Goal: Task Accomplishment & Management: Manage account settings

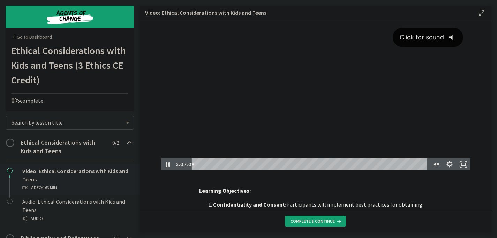
click at [329, 112] on div "Click for sound @keyframes VOLUME_SMALL_WAVE_FLASH { 0% { opacity: 0; } 33% { o…" at bounding box center [316, 89] width 310 height 138
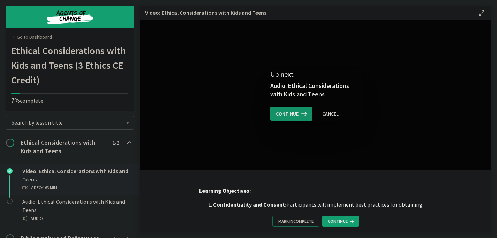
click at [283, 114] on span "Continue" at bounding box center [287, 114] width 23 height 8
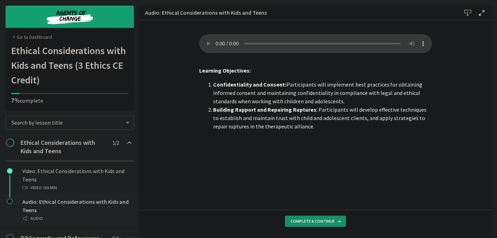
click at [318, 224] on span "Complete & continue" at bounding box center [313, 221] width 44 height 6
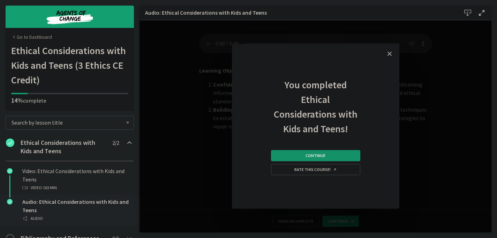
click at [310, 155] on span "Continue" at bounding box center [316, 156] width 20 height 6
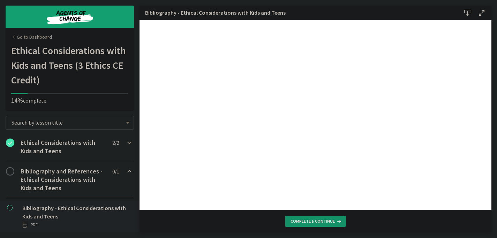
click at [321, 221] on span "Complete & continue" at bounding box center [313, 221] width 44 height 6
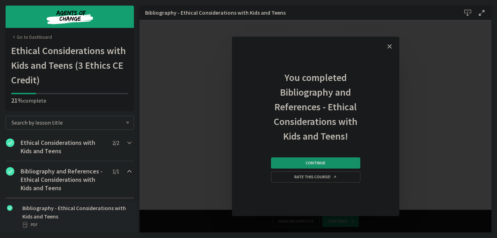
click at [323, 165] on span "Continue" at bounding box center [316, 163] width 20 height 6
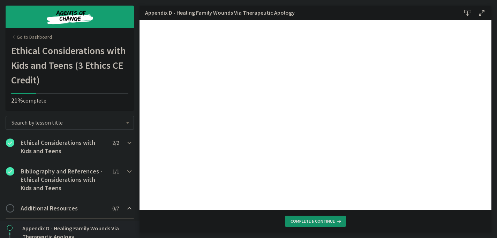
click at [313, 218] on button "Complete & continue" at bounding box center [315, 221] width 61 height 11
click at [312, 218] on span "Complete & continue" at bounding box center [313, 221] width 44 height 6
click at [313, 218] on span "Complete & continue" at bounding box center [313, 221] width 44 height 6
click at [322, 220] on span "Complete & continue" at bounding box center [313, 221] width 44 height 6
click at [331, 221] on span "Complete & continue" at bounding box center [313, 221] width 44 height 6
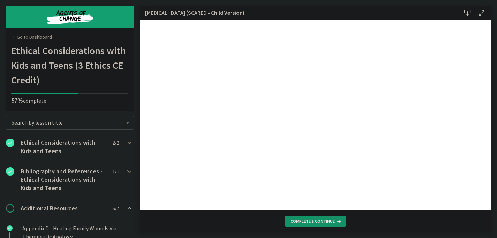
click at [332, 222] on span "Complete & continue" at bounding box center [313, 221] width 44 height 6
click at [328, 219] on span "Complete & continue" at bounding box center [313, 221] width 44 height 6
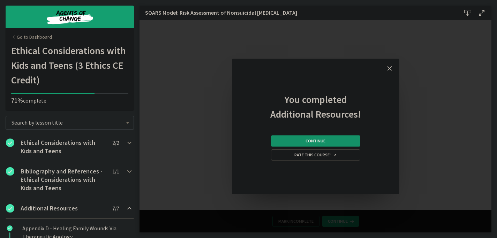
click at [340, 140] on button "Continue" at bounding box center [315, 140] width 89 height 11
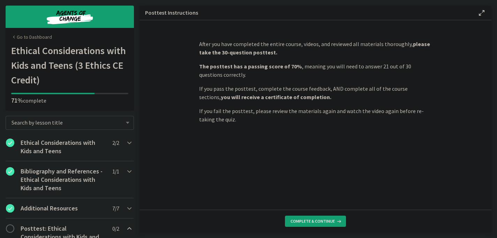
click at [320, 215] on footer "Complete & continue" at bounding box center [316, 221] width 352 height 23
click at [312, 220] on span "Complete & continue" at bounding box center [313, 221] width 44 height 6
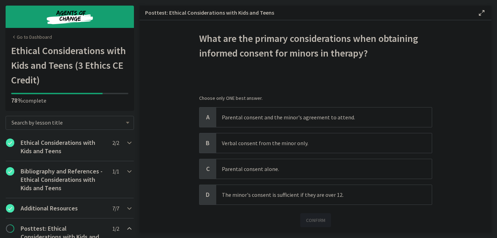
scroll to position [9, 0]
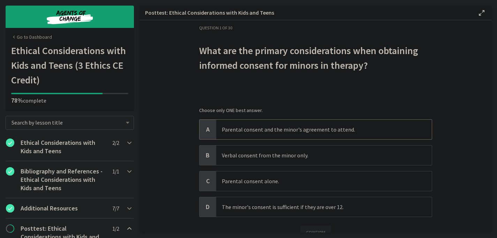
click at [270, 124] on span "Parental consent and the minor's agreement to attend." at bounding box center [324, 130] width 216 height 20
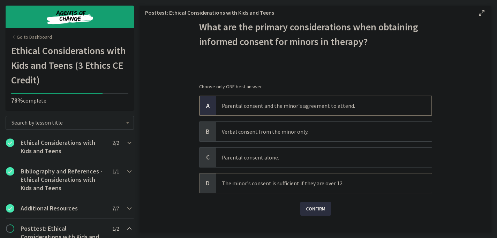
scroll to position [44, 0]
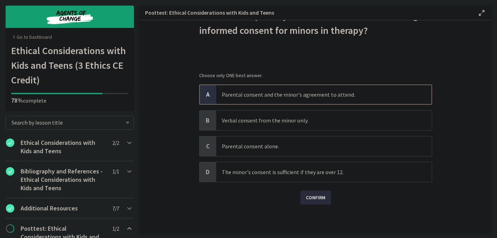
click at [310, 196] on span "Confirm" at bounding box center [316, 197] width 20 height 8
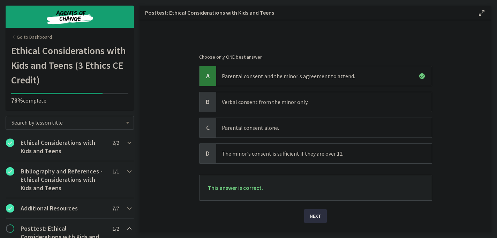
scroll to position [79, 0]
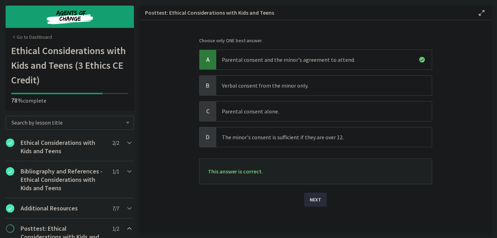
click at [314, 201] on span "Next" at bounding box center [316, 199] width 12 height 8
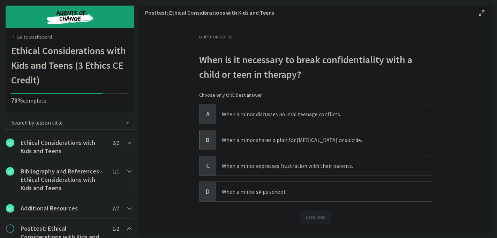
click at [241, 136] on p "When a minor shares a plan for self-harm or suicide." at bounding box center [317, 140] width 191 height 8
click at [318, 216] on span "Confirm" at bounding box center [316, 217] width 20 height 8
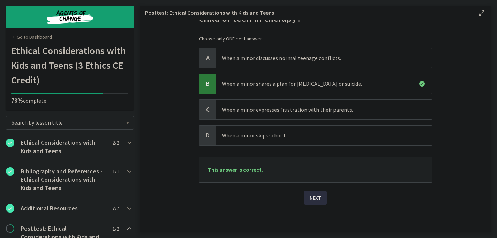
scroll to position [57, 0]
click at [312, 198] on span "Next" at bounding box center [316, 197] width 12 height 8
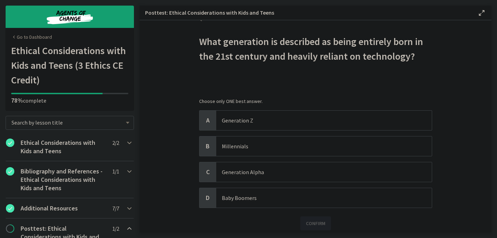
scroll to position [35, 0]
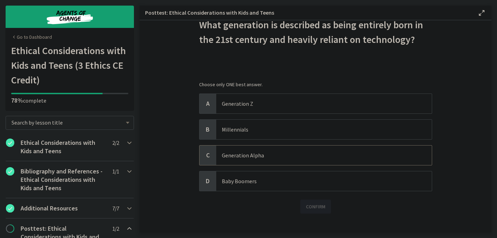
click at [251, 155] on p "Generation Alpha" at bounding box center [317, 155] width 191 height 8
click at [311, 207] on span "Confirm" at bounding box center [316, 206] width 20 height 8
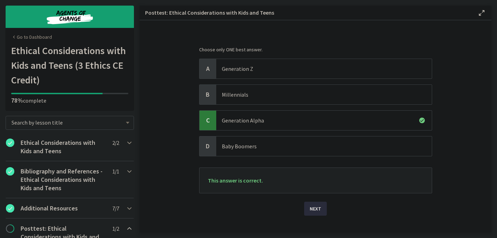
click at [323, 211] on button "Next" at bounding box center [315, 209] width 23 height 14
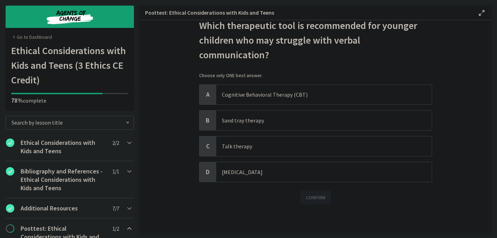
scroll to position [0, 0]
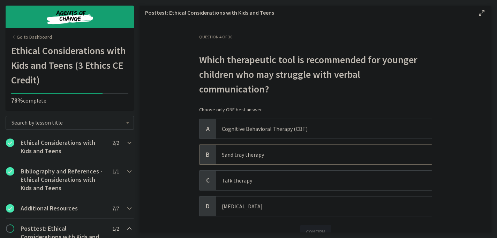
click at [230, 150] on p "Sand tray therapy" at bounding box center [317, 154] width 191 height 8
click at [317, 228] on span "Confirm" at bounding box center [316, 232] width 20 height 8
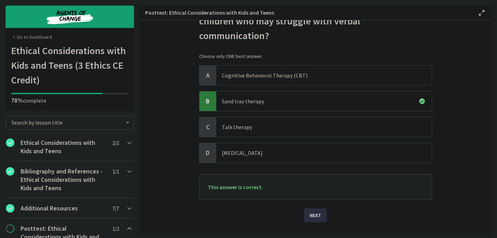
scroll to position [57, 0]
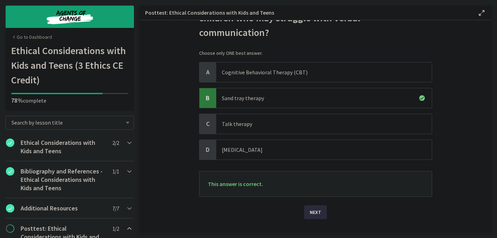
click at [315, 208] on span "Next" at bounding box center [316, 212] width 12 height 8
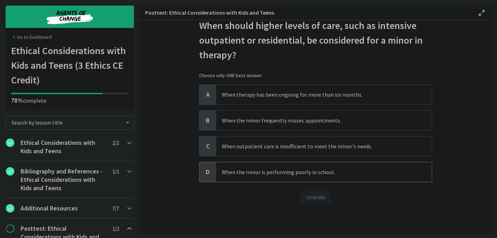
scroll to position [0, 0]
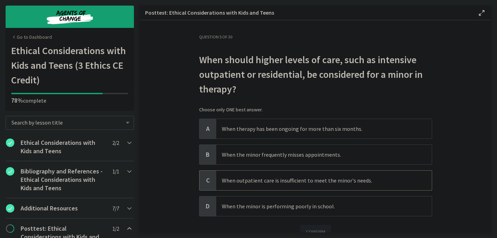
click at [226, 175] on span "When outpatient care is insufficient to meet the minor's needs." at bounding box center [324, 181] width 216 height 20
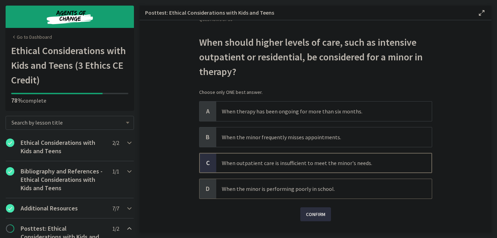
scroll to position [34, 0]
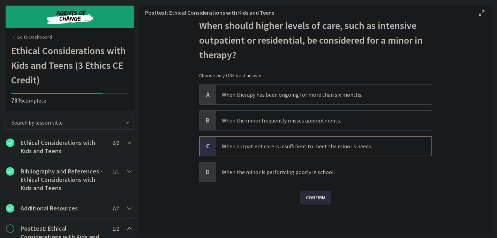
click at [322, 195] on span "Confirm" at bounding box center [316, 197] width 20 height 8
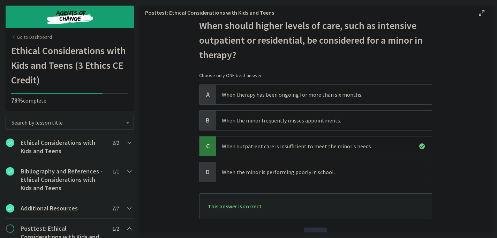
scroll to position [69, 0]
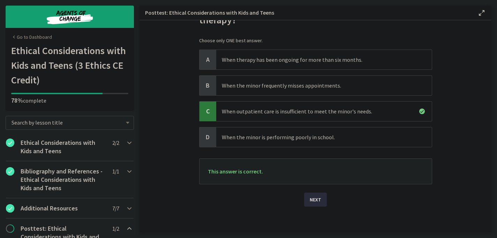
click at [317, 203] on span "Next" at bounding box center [316, 199] width 12 height 8
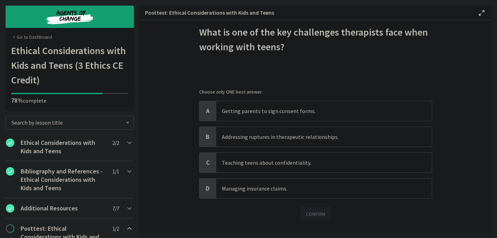
scroll to position [35, 0]
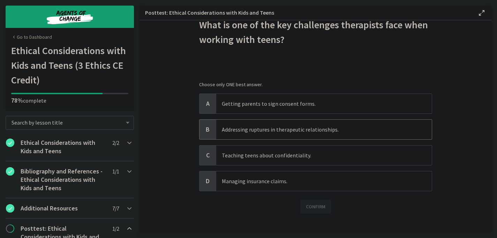
click at [216, 124] on span "Addressing ruptures in therapeutic relationships." at bounding box center [324, 130] width 216 height 20
click at [317, 205] on span "Confirm" at bounding box center [316, 206] width 20 height 8
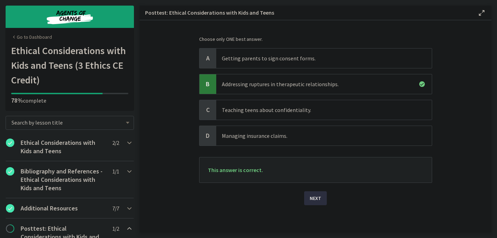
scroll to position [81, 0]
click at [321, 200] on button "Next" at bounding box center [315, 198] width 23 height 14
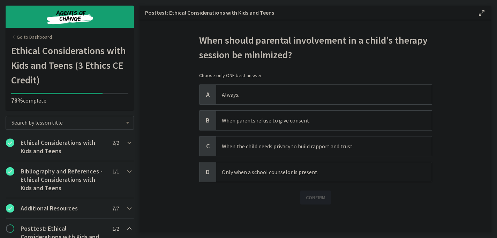
scroll to position [0, 0]
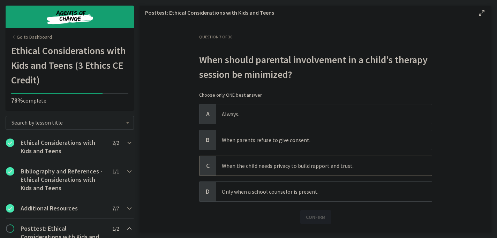
click at [327, 166] on p "When the child needs privacy to build rapport and trust." at bounding box center [317, 166] width 191 height 8
click at [318, 220] on span "Confirm" at bounding box center [316, 217] width 20 height 8
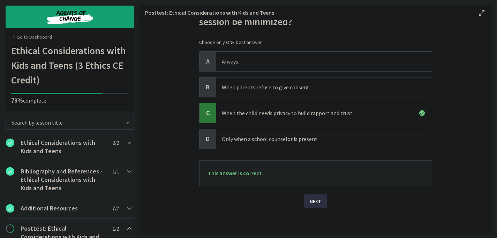
scroll to position [57, 0]
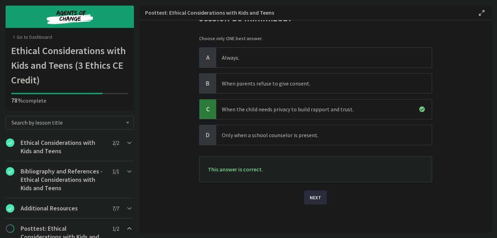
click at [318, 199] on span "Next" at bounding box center [316, 197] width 12 height 8
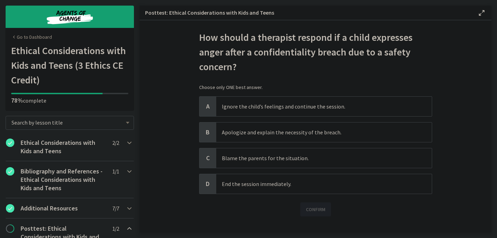
scroll to position [34, 0]
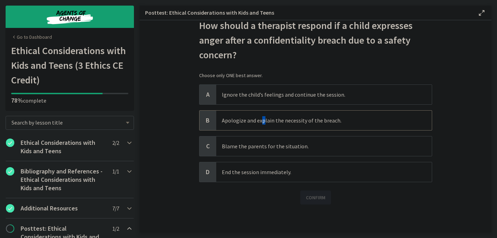
click at [260, 124] on p "Apologize and explain the necessity of the breach." at bounding box center [317, 120] width 191 height 8
click at [307, 197] on span "Confirm" at bounding box center [316, 197] width 20 height 8
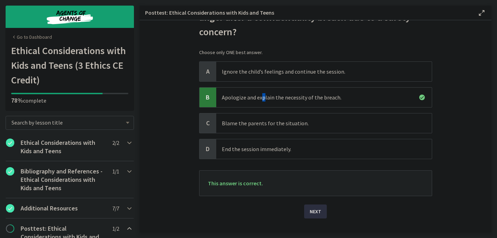
scroll to position [69, 0]
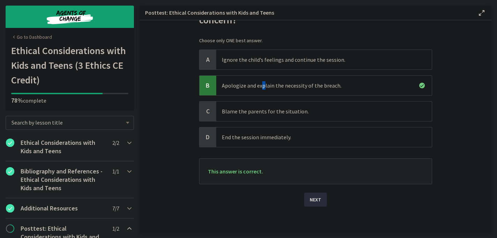
click at [318, 203] on span "Next" at bounding box center [316, 199] width 12 height 8
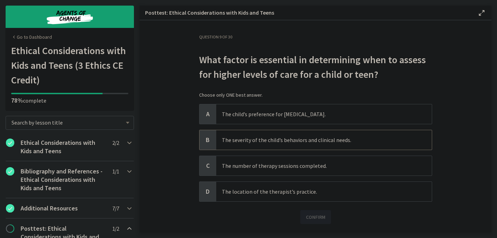
click at [323, 138] on p "The severity of the child’s behaviors and clinical needs." at bounding box center [317, 140] width 191 height 8
click at [308, 215] on span "Confirm" at bounding box center [316, 217] width 20 height 8
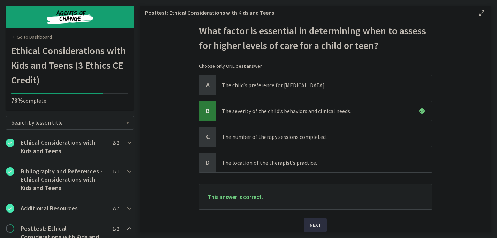
scroll to position [57, 0]
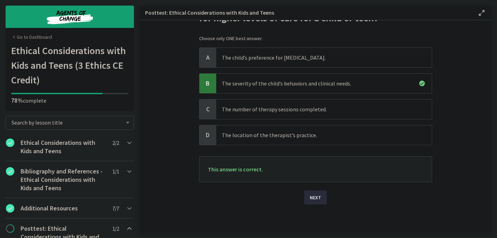
click at [310, 196] on span "Next" at bounding box center [316, 197] width 12 height 8
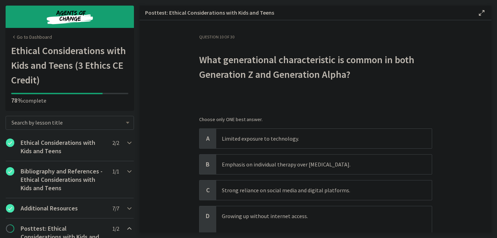
scroll to position [35, 0]
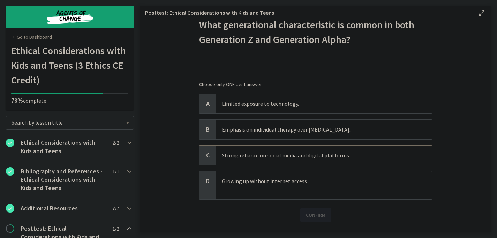
click at [225, 157] on p "Strong reliance on social media and digital platforms." at bounding box center [317, 155] width 191 height 8
click at [315, 214] on span "Confirm" at bounding box center [316, 215] width 20 height 8
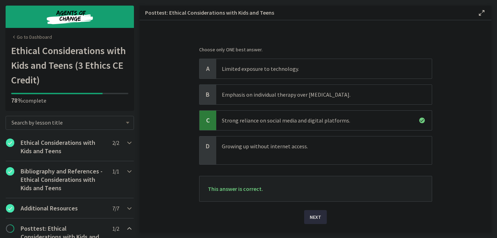
click at [317, 214] on span "Next" at bounding box center [316, 217] width 12 height 8
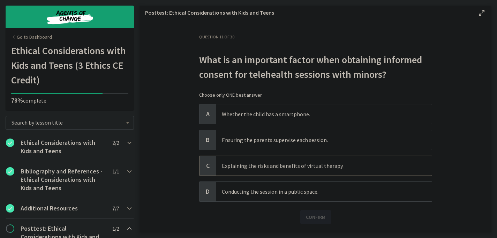
click at [225, 167] on p "Explaining the risks and benefits of virtual therapy." at bounding box center [317, 166] width 191 height 8
click at [310, 216] on span "Confirm" at bounding box center [316, 217] width 20 height 8
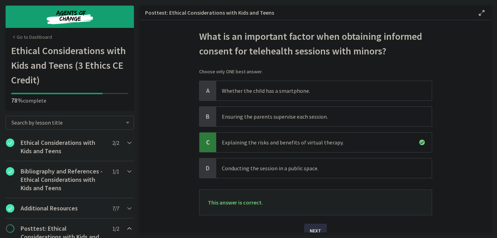
scroll to position [35, 0]
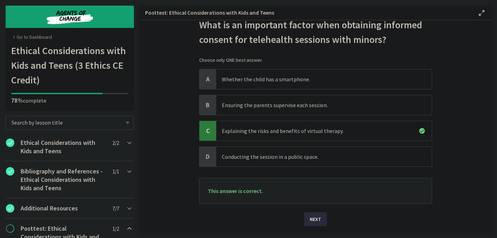
click at [316, 219] on span "Next" at bounding box center [316, 219] width 12 height 8
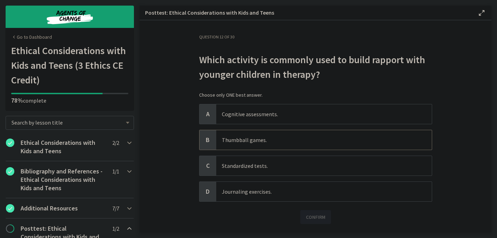
click at [229, 145] on span "Thumbball games." at bounding box center [324, 140] width 216 height 20
click at [309, 218] on span "Confirm" at bounding box center [316, 217] width 20 height 8
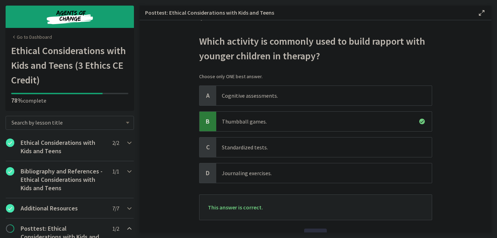
scroll to position [35, 0]
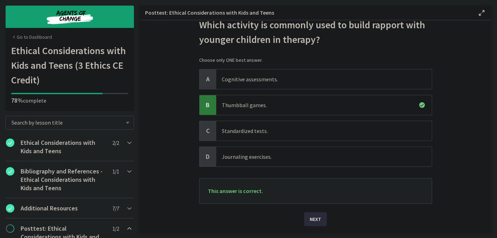
click at [318, 223] on span "Next" at bounding box center [316, 219] width 12 height 8
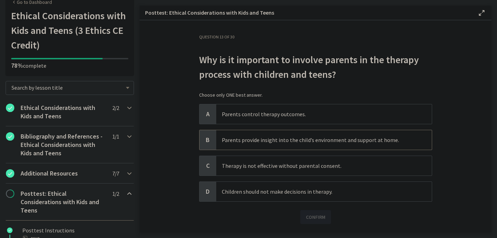
click at [230, 142] on p "Parents provide insight into the child’s environment and support at home." at bounding box center [317, 140] width 191 height 8
click at [308, 216] on span "Confirm" at bounding box center [316, 217] width 20 height 8
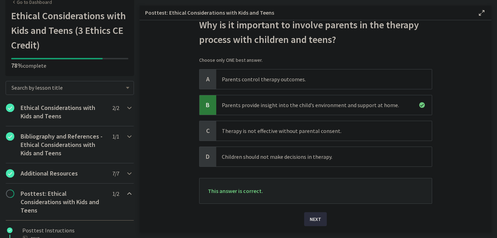
click at [310, 216] on span "Next" at bounding box center [316, 219] width 12 height 8
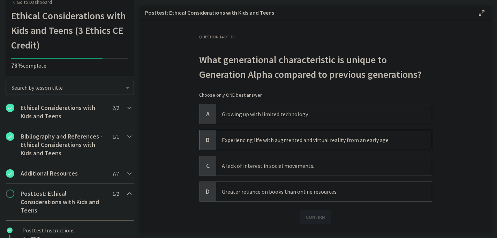
click at [326, 140] on p "Experiencing life with augmented and virtual reality from an early age." at bounding box center [317, 140] width 191 height 8
click at [315, 218] on span "Confirm" at bounding box center [316, 217] width 20 height 8
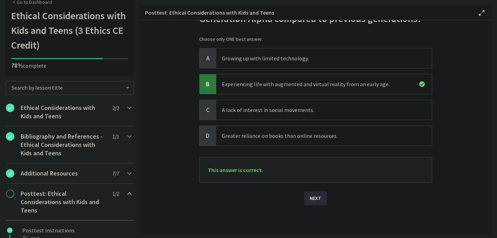
scroll to position [57, 0]
click at [319, 202] on button "Next" at bounding box center [315, 198] width 23 height 14
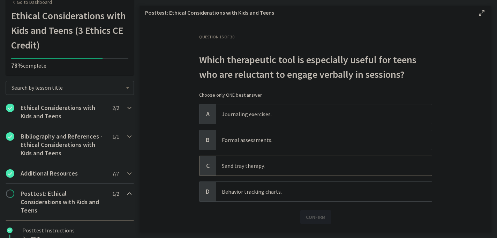
click at [316, 171] on span "Sand tray therapy." at bounding box center [324, 166] width 216 height 20
click at [310, 216] on span "Confirm" at bounding box center [316, 217] width 20 height 8
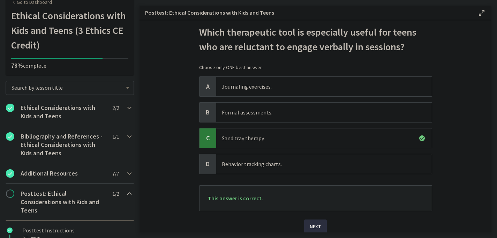
scroll to position [35, 0]
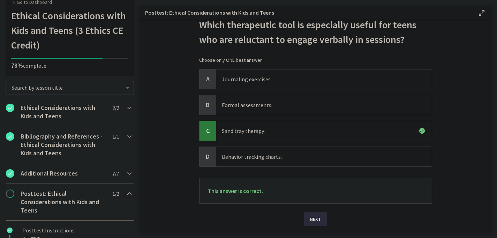
click at [312, 217] on span "Next" at bounding box center [316, 219] width 12 height 8
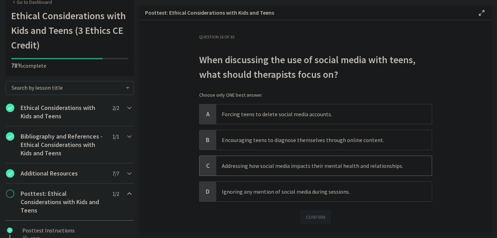
click at [416, 164] on span "Addressing how social media impacts their mental health and relationships." at bounding box center [324, 166] width 216 height 20
click at [310, 216] on span "Confirm" at bounding box center [316, 217] width 20 height 8
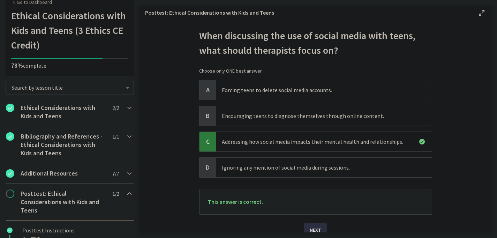
scroll to position [35, 0]
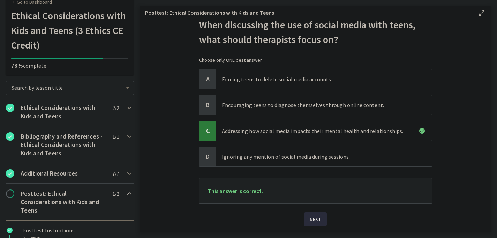
click at [316, 218] on span "Next" at bounding box center [316, 219] width 12 height 8
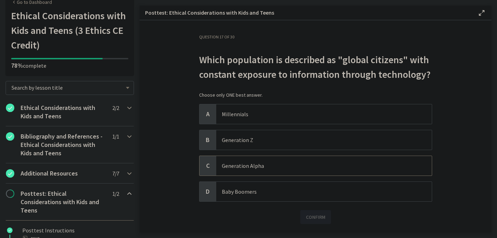
click at [263, 164] on p "Generation Alpha" at bounding box center [317, 166] width 191 height 8
click at [319, 215] on span "Confirm" at bounding box center [316, 217] width 20 height 8
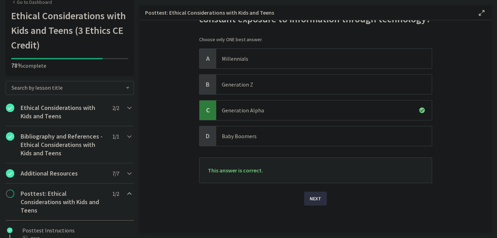
scroll to position [57, 0]
click at [317, 201] on span "Next" at bounding box center [316, 197] width 12 height 8
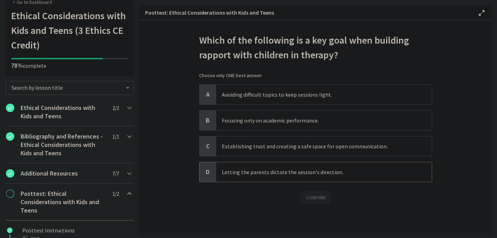
scroll to position [0, 0]
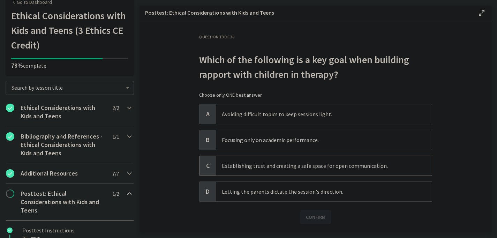
click at [393, 164] on p "Establishing trust and creating a safe space for open communication." at bounding box center [317, 166] width 191 height 8
click at [318, 218] on span "Confirm" at bounding box center [316, 217] width 20 height 8
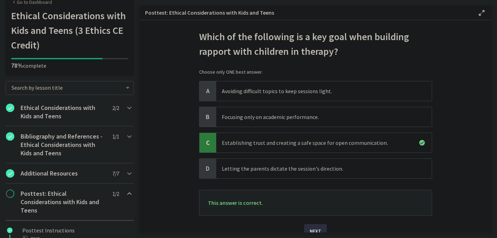
scroll to position [35, 0]
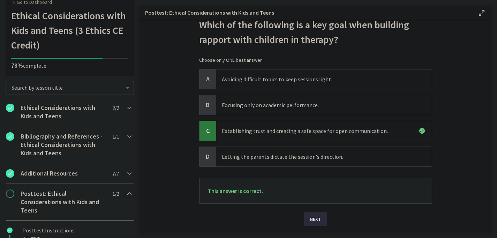
click at [317, 217] on span "Next" at bounding box center [316, 219] width 12 height 8
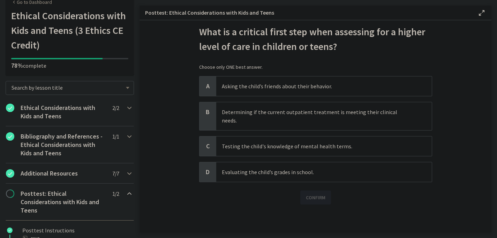
scroll to position [0, 0]
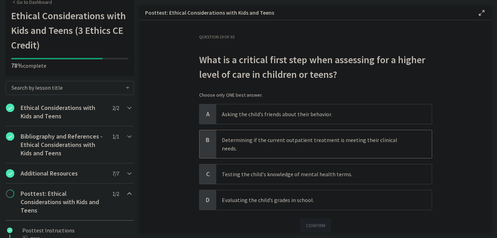
click at [218, 135] on span "Determining if the current outpatient treatment is meeting their clinical needs." at bounding box center [324, 144] width 216 height 28
click at [314, 221] on span "Confirm" at bounding box center [316, 225] width 20 height 8
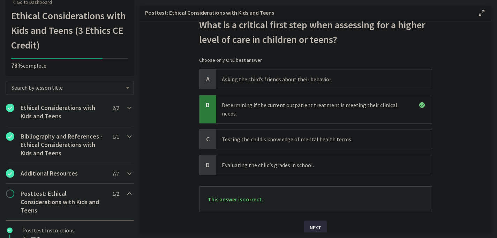
click at [312, 223] on span "Next" at bounding box center [316, 227] width 12 height 8
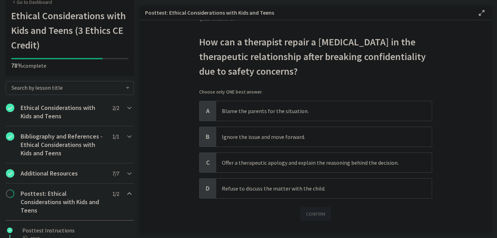
scroll to position [34, 0]
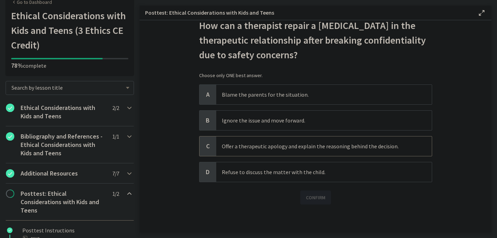
click at [219, 144] on span "Offer a therapeutic apology and explain the reasoning behind the decision." at bounding box center [324, 146] width 216 height 20
click at [308, 198] on span "Confirm" at bounding box center [316, 197] width 20 height 8
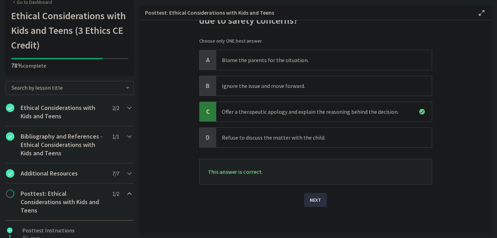
scroll to position [69, 0]
click at [314, 198] on span "Next" at bounding box center [316, 199] width 12 height 8
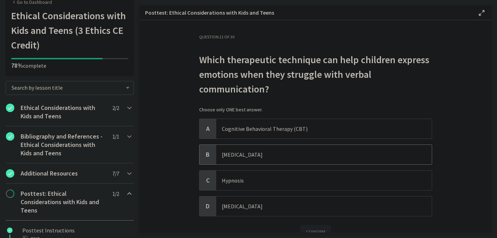
click at [241, 159] on span "Play therapy" at bounding box center [324, 155] width 216 height 20
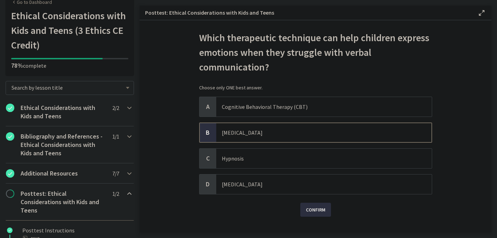
scroll to position [34, 0]
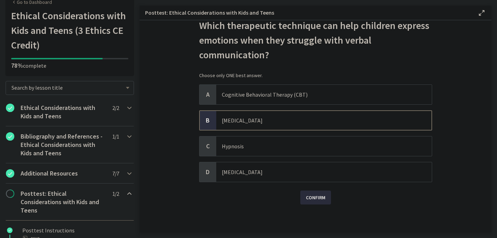
click at [309, 201] on span "Confirm" at bounding box center [316, 197] width 20 height 8
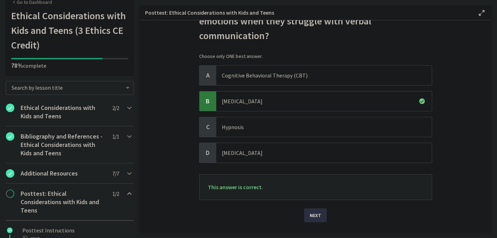
scroll to position [69, 0]
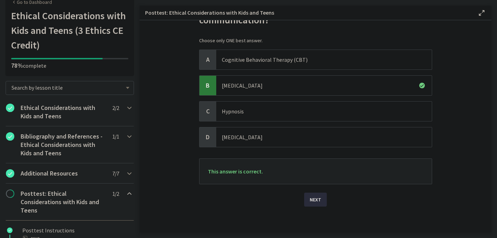
click at [314, 203] on span "Next" at bounding box center [316, 199] width 12 height 8
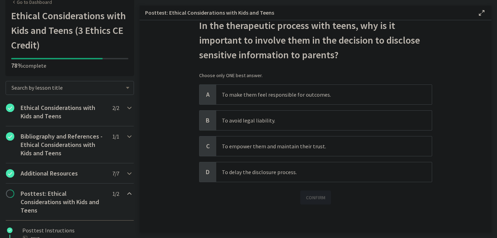
scroll to position [0, 0]
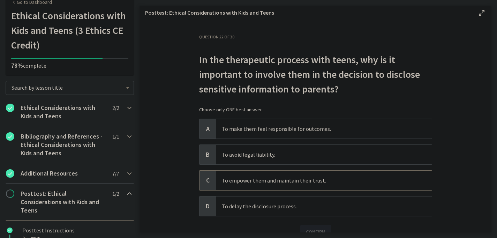
click at [236, 181] on p "To empower them and maintain their trust." at bounding box center [317, 180] width 191 height 8
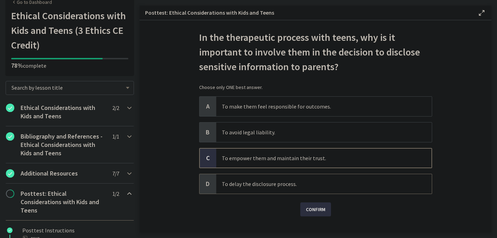
scroll to position [34, 0]
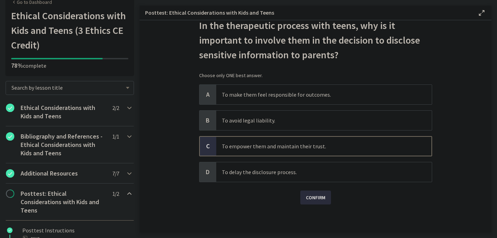
click at [313, 202] on button "Confirm" at bounding box center [315, 198] width 31 height 14
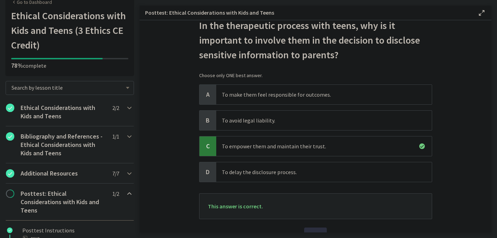
scroll to position [69, 0]
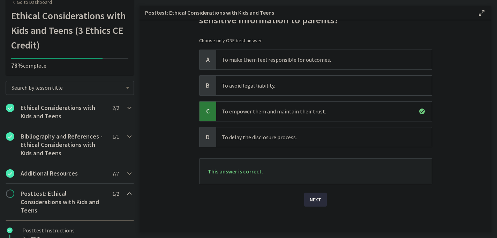
click at [313, 203] on span "Next" at bounding box center [316, 199] width 12 height 8
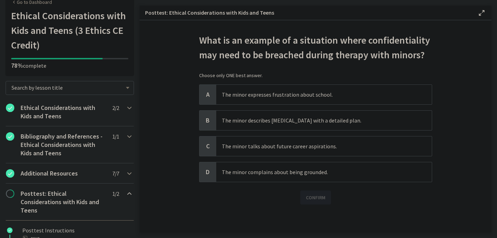
scroll to position [0, 0]
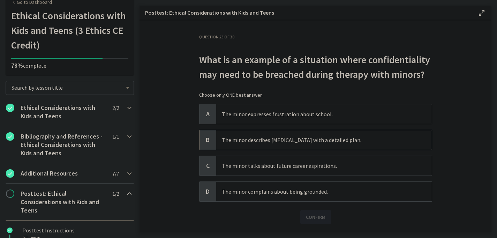
click at [222, 138] on p "The minor describes suicidal ideation with a detailed plan." at bounding box center [317, 140] width 191 height 8
click at [316, 216] on span "Confirm" at bounding box center [316, 217] width 20 height 8
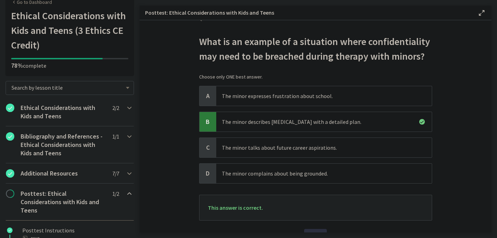
scroll to position [35, 0]
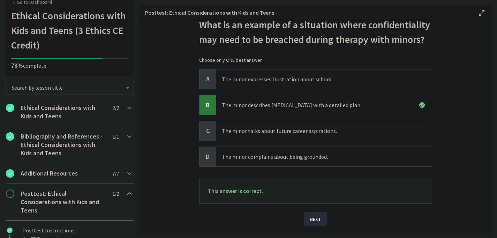
click at [318, 219] on span "Next" at bounding box center [316, 219] width 12 height 8
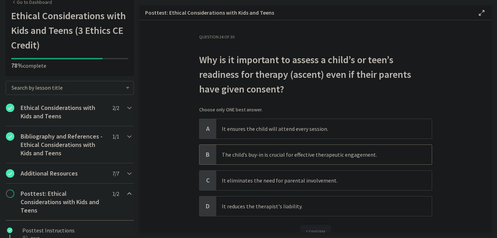
click at [229, 156] on p "The child’s buy-in is crucial for effective therapeutic engagement." at bounding box center [317, 154] width 191 height 8
click at [317, 227] on button "Confirm" at bounding box center [315, 232] width 31 height 14
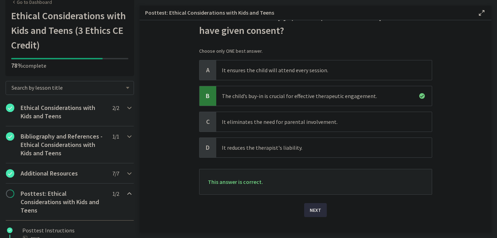
scroll to position [70, 0]
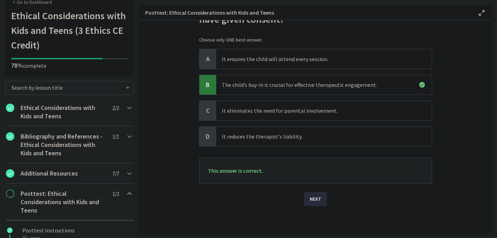
click at [319, 201] on button "Next" at bounding box center [315, 199] width 23 height 14
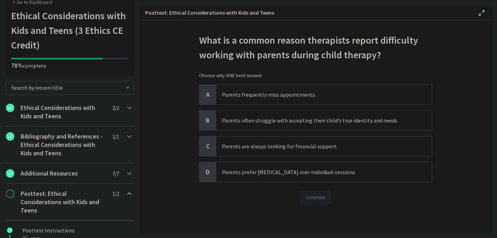
scroll to position [0, 0]
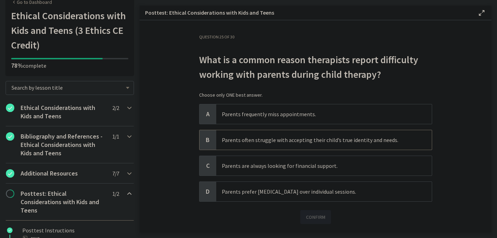
click at [234, 137] on p "Parents often struggle with accepting their child’s true identity and needs." at bounding box center [317, 140] width 191 height 8
click at [319, 230] on div "Question 25 of 30 What is a common reason therapists report difficulty working …" at bounding box center [316, 133] width 244 height 198
click at [319, 220] on span "Confirm" at bounding box center [316, 217] width 20 height 8
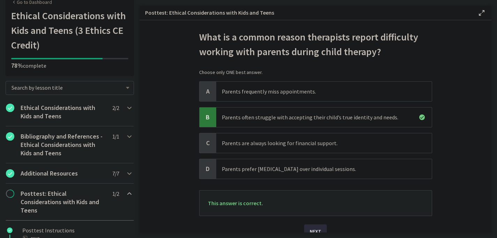
scroll to position [35, 0]
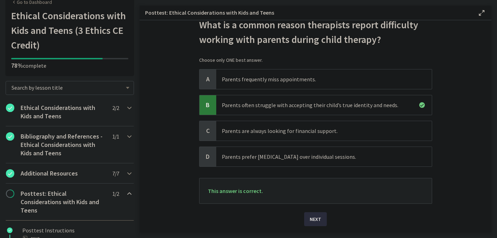
click at [318, 216] on span "Next" at bounding box center [316, 219] width 12 height 8
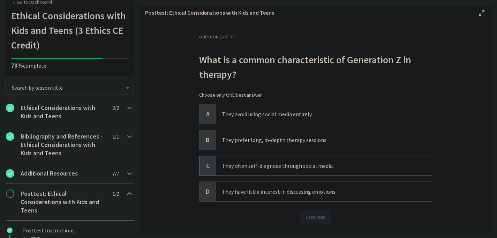
click at [252, 167] on p "They often self-diagnose through social media." at bounding box center [317, 166] width 191 height 8
click at [316, 220] on span "Confirm" at bounding box center [316, 217] width 20 height 8
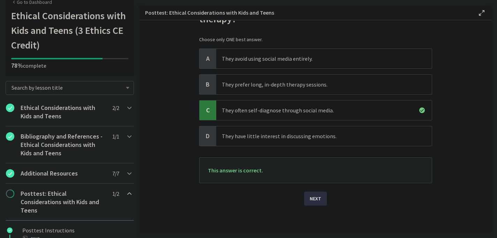
scroll to position [57, 0]
click at [320, 200] on button "Next" at bounding box center [315, 198] width 23 height 14
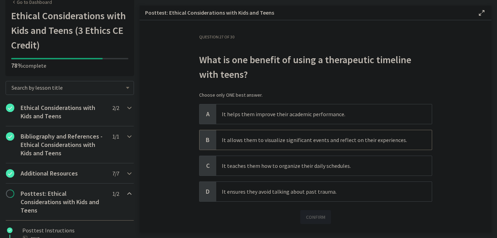
click at [222, 138] on p "It allows them to visualize significant events and reflect on their experiences." at bounding box center [317, 140] width 191 height 8
click at [315, 219] on span "Confirm" at bounding box center [316, 217] width 20 height 8
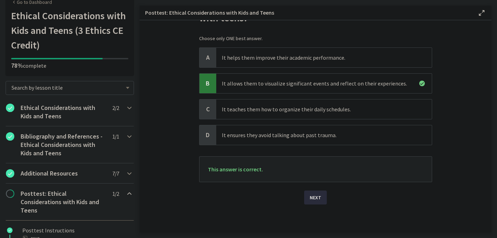
click at [320, 200] on button "Next" at bounding box center [315, 198] width 23 height 14
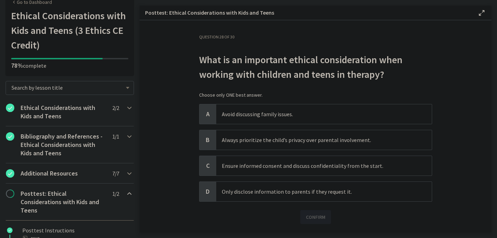
click at [298, 37] on h3 "Question 28 of 30" at bounding box center [315, 37] width 233 height 6
click at [247, 162] on p "Ensure informed consent and discuss confidentiality from the start." at bounding box center [317, 166] width 191 height 8
click at [318, 218] on span "Confirm" at bounding box center [316, 217] width 20 height 8
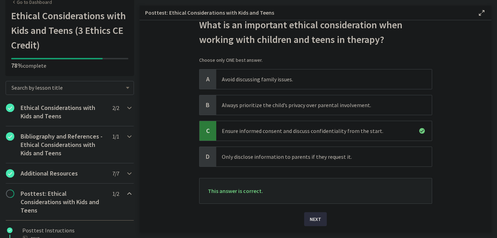
click at [305, 220] on button "Next" at bounding box center [315, 219] width 23 height 14
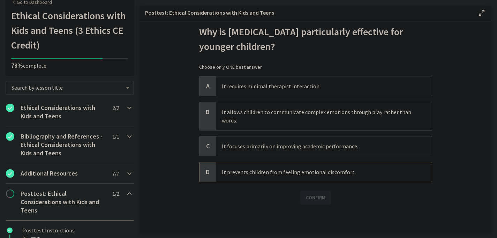
scroll to position [0, 0]
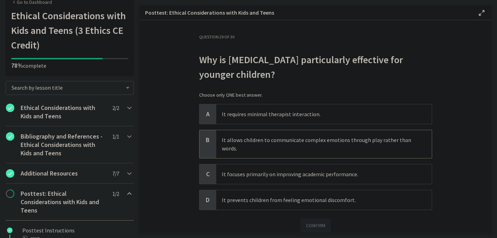
click at [279, 146] on p "It allows children to communicate complex emotions through play rather than wor…" at bounding box center [317, 144] width 191 height 17
click at [314, 226] on span "Confirm" at bounding box center [316, 225] width 20 height 8
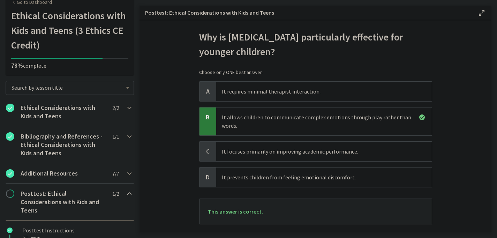
scroll to position [35, 0]
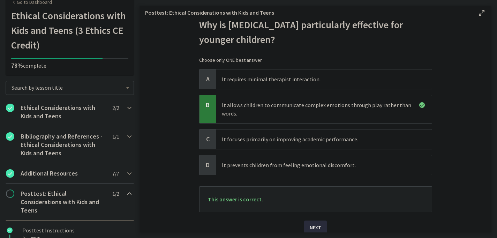
click at [319, 224] on button "Next" at bounding box center [315, 228] width 23 height 14
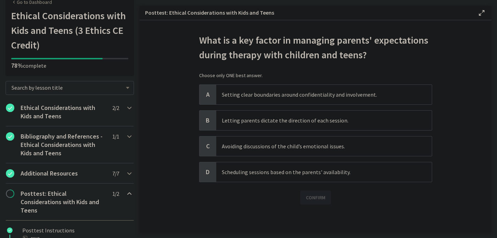
scroll to position [0, 0]
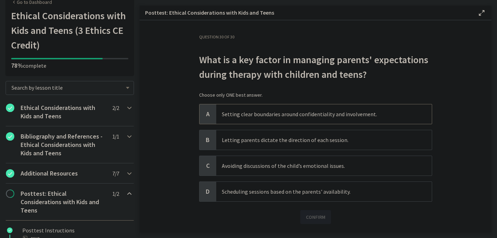
click at [249, 110] on span "Setting clear boundaries around confidentiality and involvement." at bounding box center [324, 114] width 216 height 20
click at [321, 220] on span "Confirm" at bounding box center [316, 217] width 20 height 8
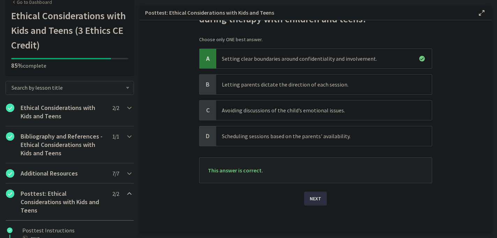
scroll to position [57, 0]
click at [314, 201] on span "Next" at bounding box center [316, 197] width 12 height 8
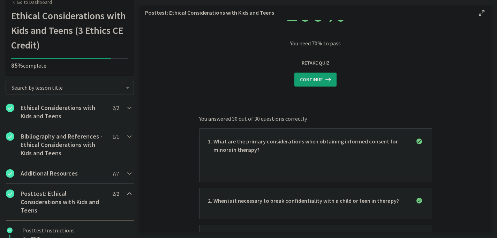
scroll to position [0, 0]
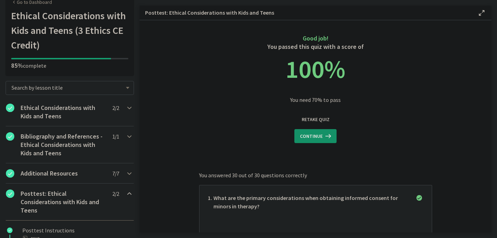
click at [314, 136] on span "Continue" at bounding box center [311, 136] width 23 height 8
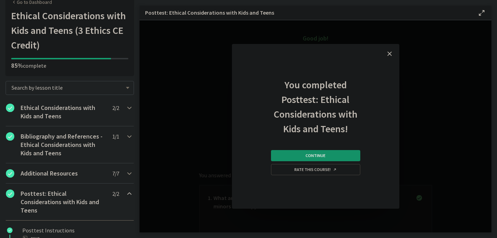
click at [340, 156] on button "Continue" at bounding box center [315, 155] width 89 height 11
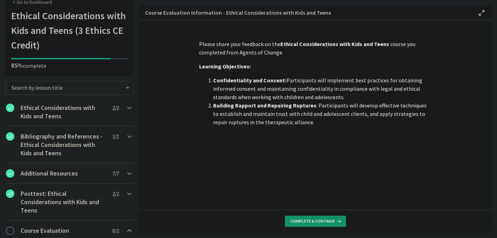
click at [306, 220] on span "Complete & continue" at bounding box center [313, 221] width 44 height 6
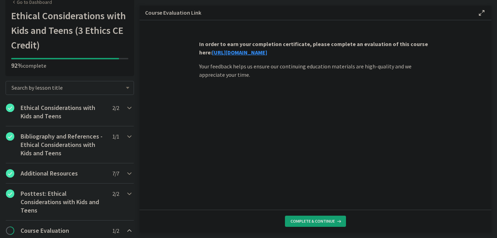
click at [267, 50] on link "https://forms.gle/NHq1DmrK6XcgvnNz7" at bounding box center [239, 52] width 55 height 7
click at [325, 221] on span "Complete & continue" at bounding box center [313, 221] width 44 height 6
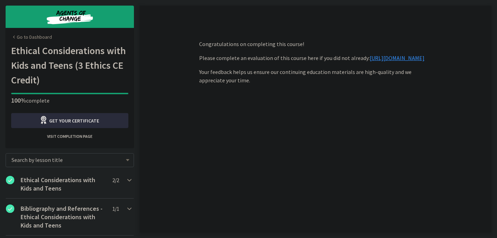
click at [94, 120] on span "Get your certificate" at bounding box center [74, 121] width 50 height 8
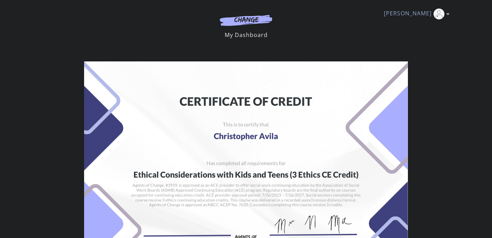
click at [246, 36] on link "My Dashboard" at bounding box center [246, 35] width 43 height 8
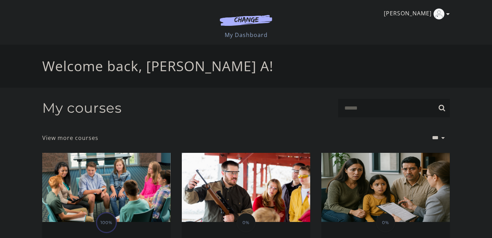
click at [447, 14] on icon "Toggle menu" at bounding box center [447, 14] width 3 height 6
click at [426, 26] on link "My Account" at bounding box center [420, 26] width 61 height 12
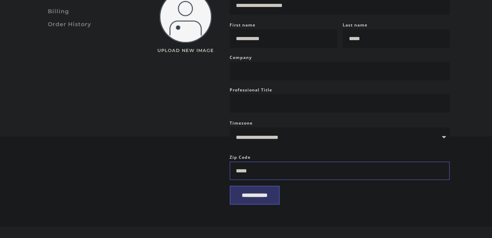
scroll to position [140, 0]
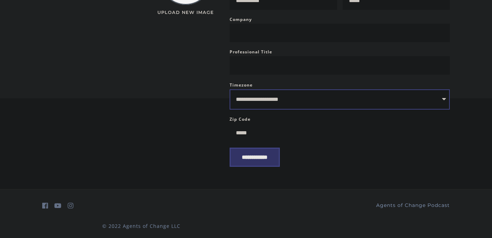
click at [280, 106] on select "**********" at bounding box center [340, 99] width 220 height 20
select select "**********"
click at [230, 96] on select "**********" at bounding box center [340, 99] width 220 height 20
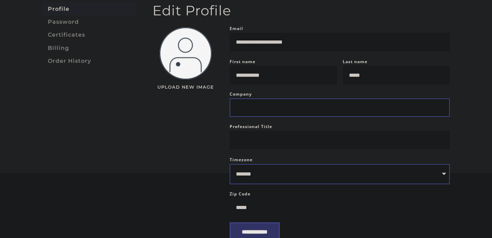
scroll to position [35, 0]
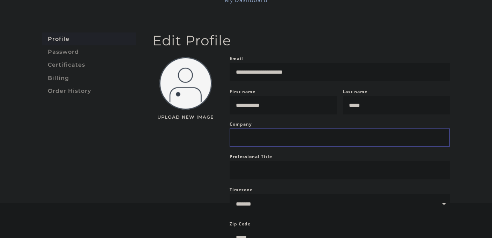
click at [259, 144] on input "Company" at bounding box center [340, 137] width 220 height 18
type input "*"
click at [253, 137] on input "**********" at bounding box center [340, 137] width 220 height 18
click at [387, 142] on input "**********" at bounding box center [340, 137] width 220 height 18
type input "**********"
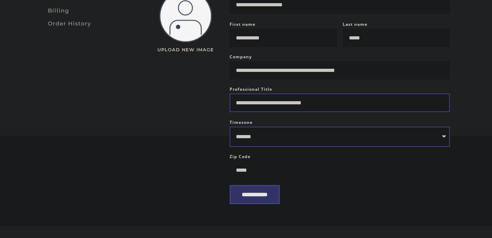
scroll to position [105, 0]
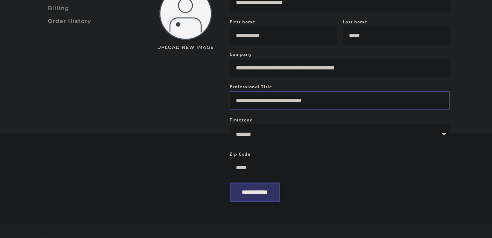
type input "**********"
click at [280, 201] on input "**********" at bounding box center [255, 192] width 50 height 19
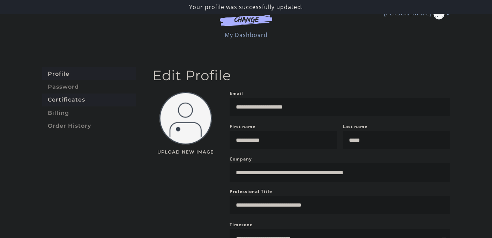
click at [82, 102] on link "Certificates" at bounding box center [89, 100] width 94 height 13
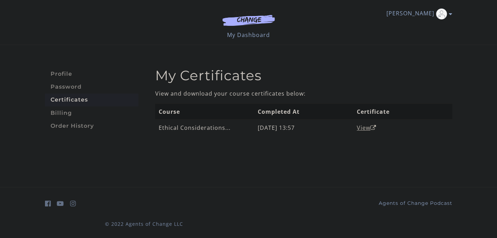
click at [368, 128] on link "View" at bounding box center [367, 128] width 20 height 8
click at [262, 33] on link "My Dashboard" at bounding box center [248, 35] width 43 height 8
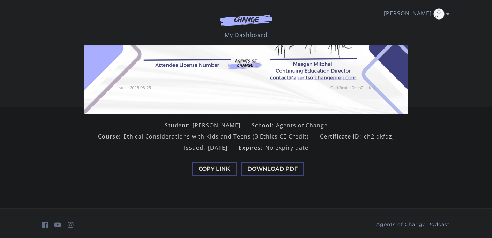
scroll to position [140, 0]
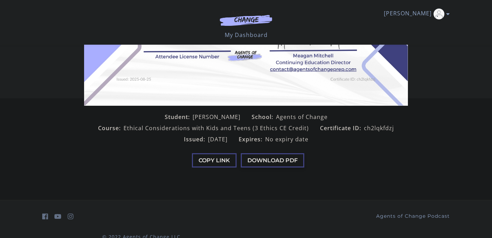
click at [278, 162] on button "Download PDF" at bounding box center [273, 160] width 64 height 14
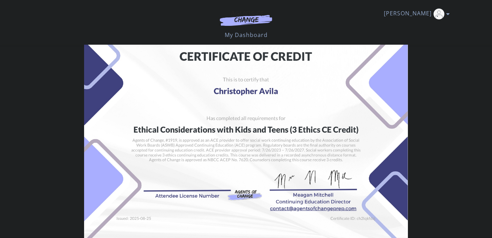
scroll to position [0, 0]
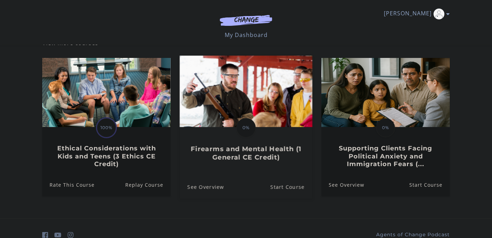
scroll to position [49, 0]
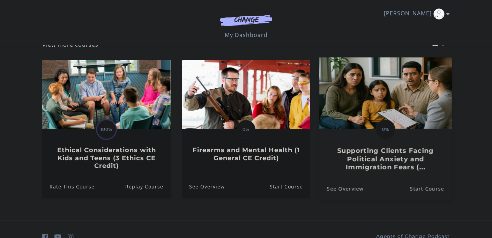
click at [373, 104] on img at bounding box center [385, 93] width 133 height 72
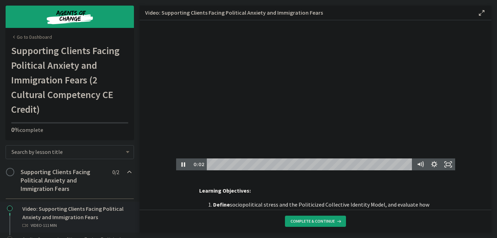
click at [367, 105] on div at bounding box center [315, 95] width 279 height 150
